Goal: Communication & Community: Answer question/provide support

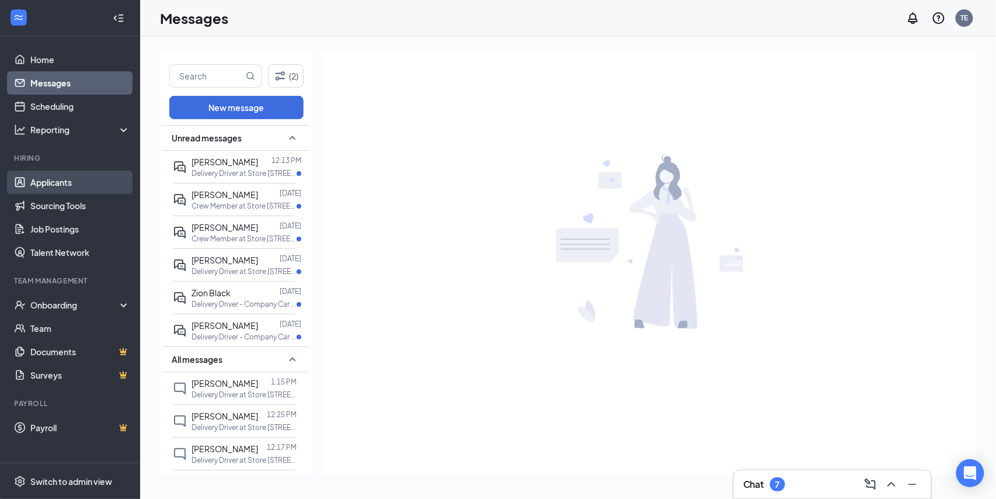
click at [61, 177] on link "Applicants" at bounding box center [80, 181] width 100 height 23
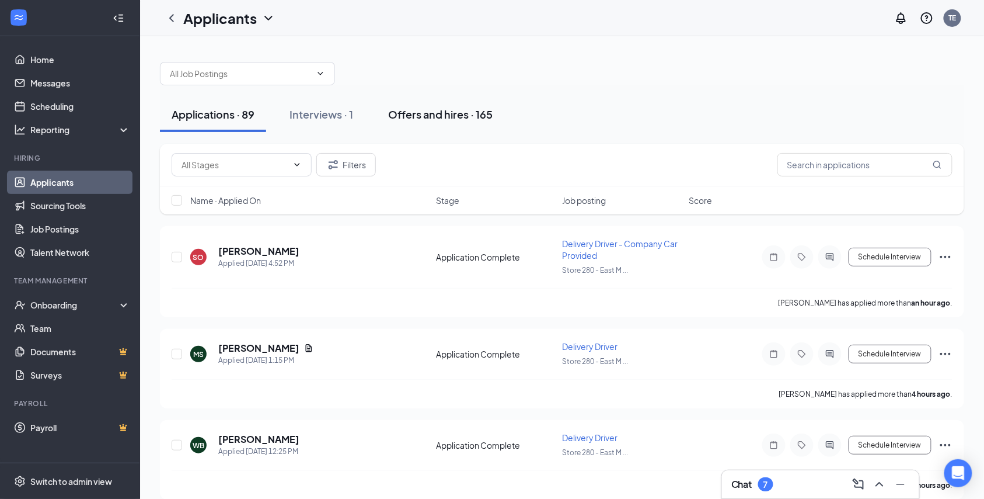
click at [427, 113] on div "Offers and hires · 165" at bounding box center [440, 114] width 105 height 15
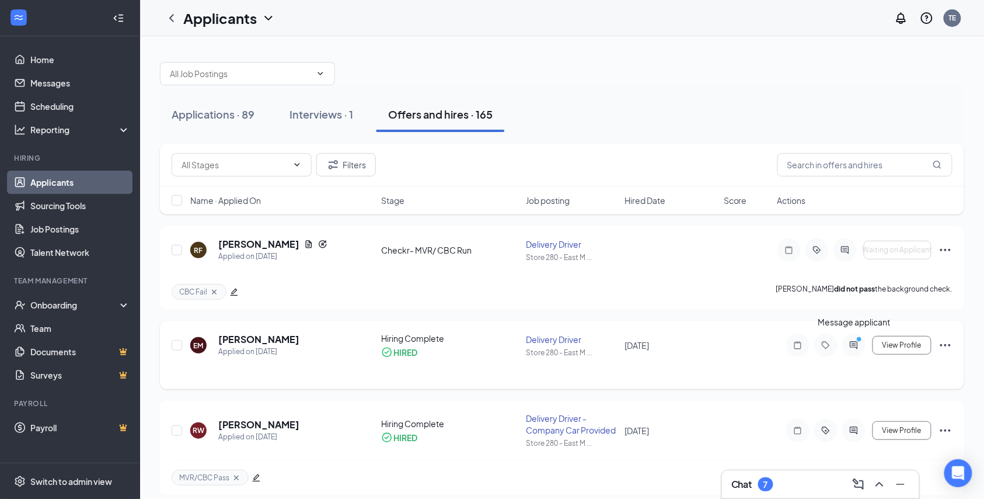
click at [852, 344] on icon "ActiveChat" at bounding box center [854, 344] width 14 height 9
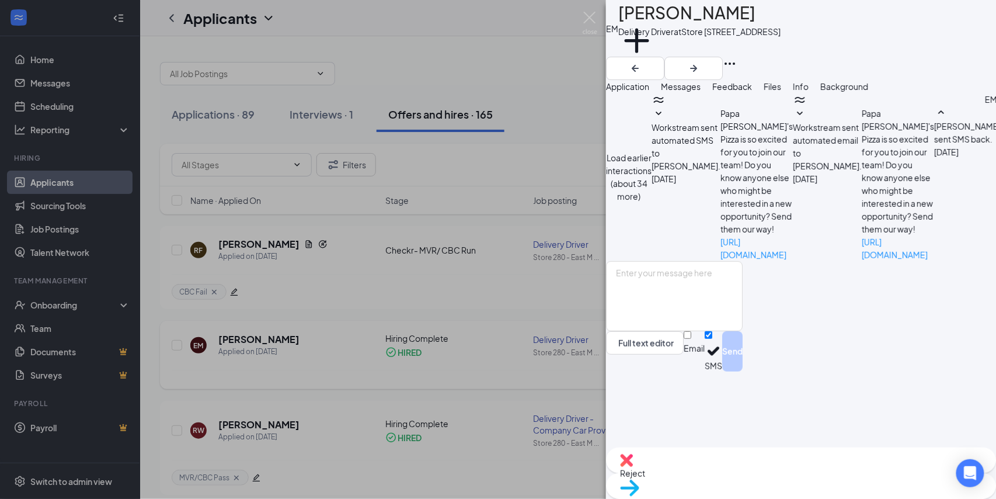
scroll to position [461, 0]
click at [712, 331] on textarea at bounding box center [674, 296] width 137 height 70
type textarea "OK. Let us know."
click at [743, 371] on button "Send" at bounding box center [732, 351] width 20 height 40
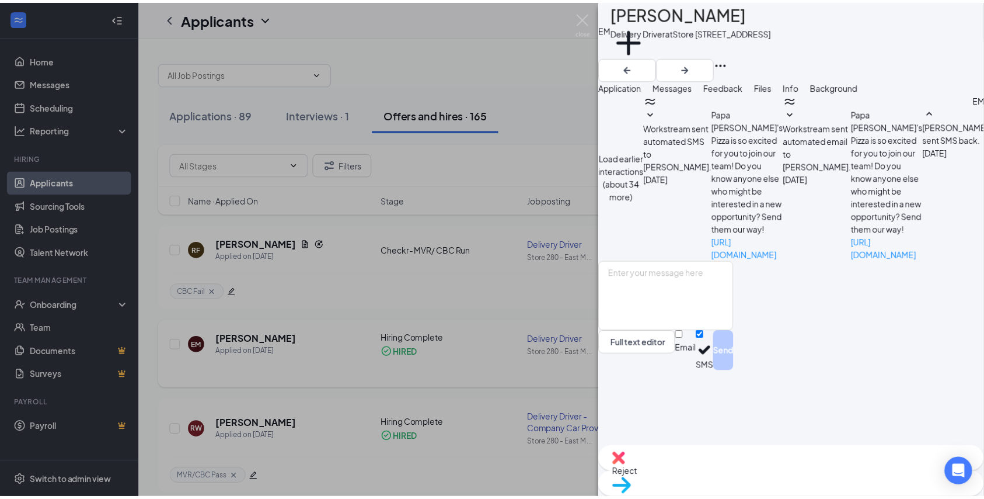
scroll to position [524, 0]
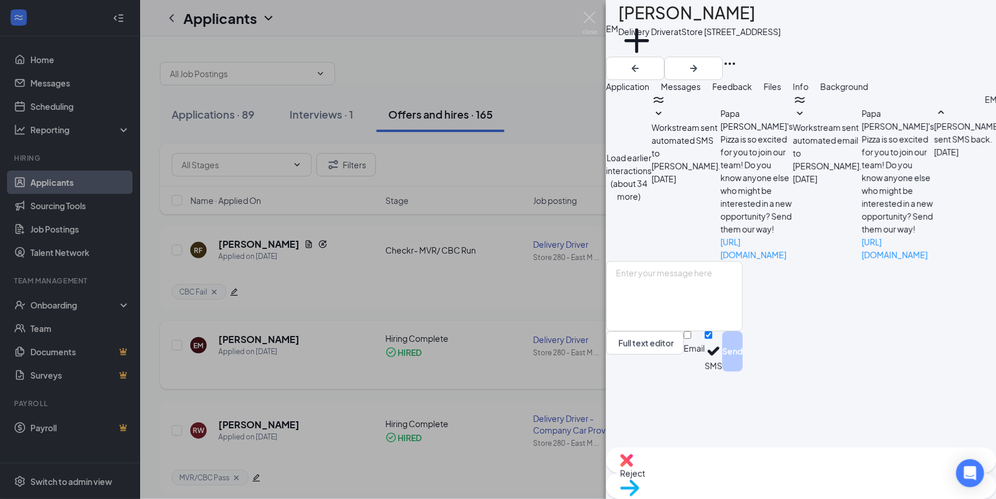
click at [447, 18] on div "EM [PERSON_NAME] Delivery Driver at Store [STREET_ADDRESS] Add a tag Applicatio…" at bounding box center [498, 249] width 996 height 499
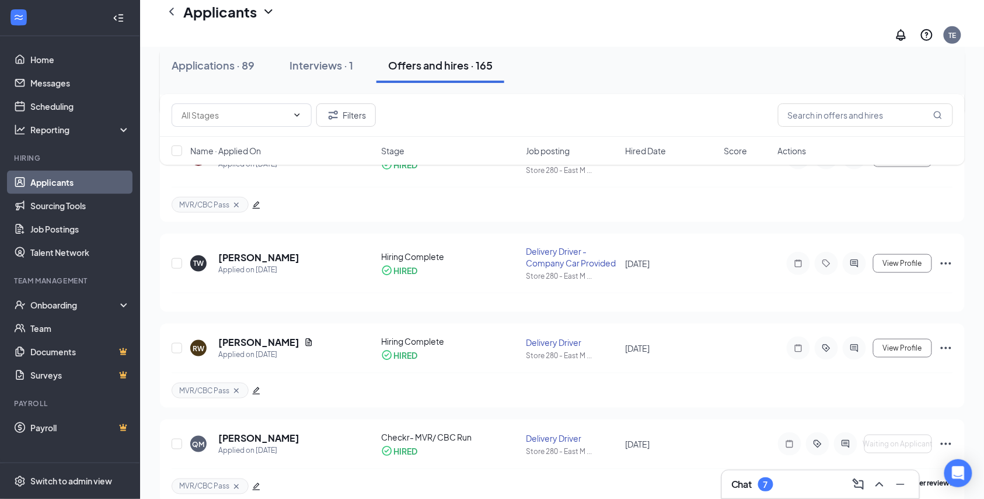
scroll to position [311, 0]
